Goal: Check status: Check status

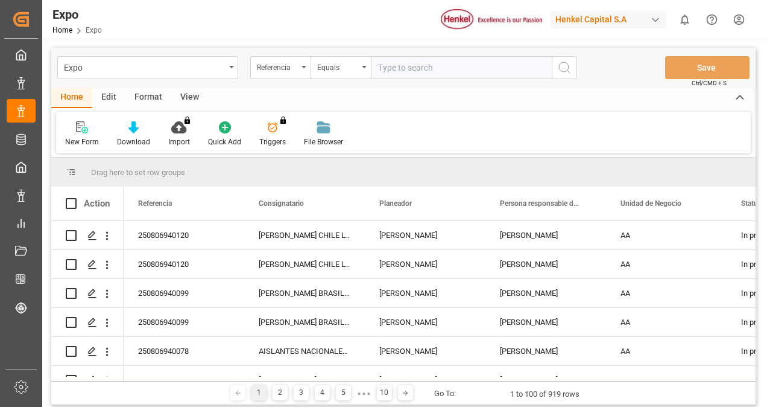
click at [414, 69] on input "text" at bounding box center [461, 67] width 181 height 23
paste input "250706940112"
type input "250706940112"
click at [568, 68] on icon "search button" at bounding box center [564, 67] width 14 height 14
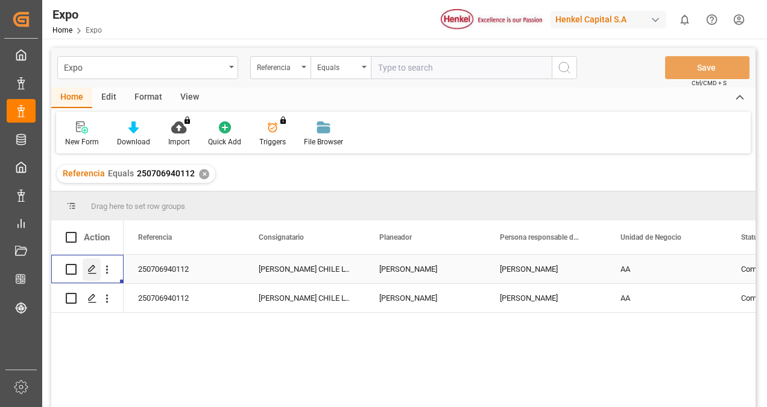
click at [89, 273] on line "Press SPACE to select this row." at bounding box center [92, 273] width 7 height 0
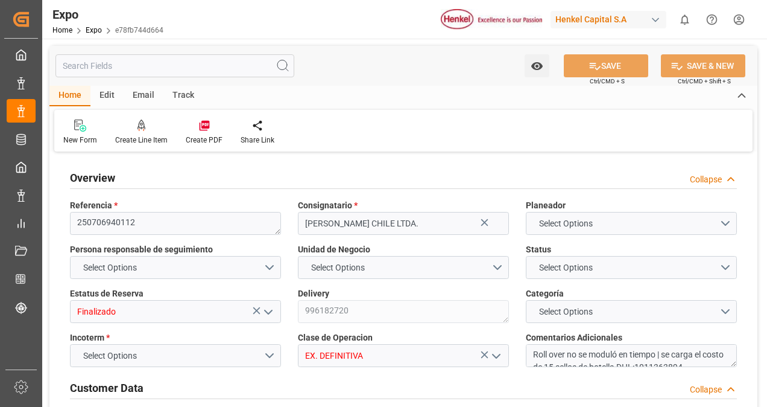
type input "7987.2"
type input "12974.72"
type input "20"
type input "9687552"
type input "9947158"
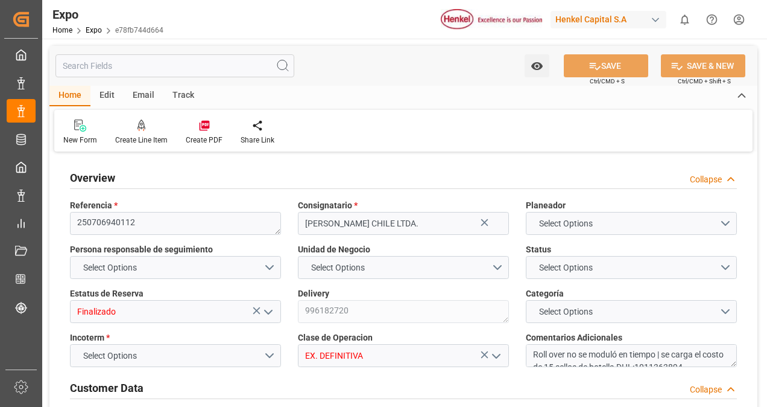
type input "9975648"
type input "MXZLO"
type input "CLSAI"
type input "9687552"
type input "[DATE]"
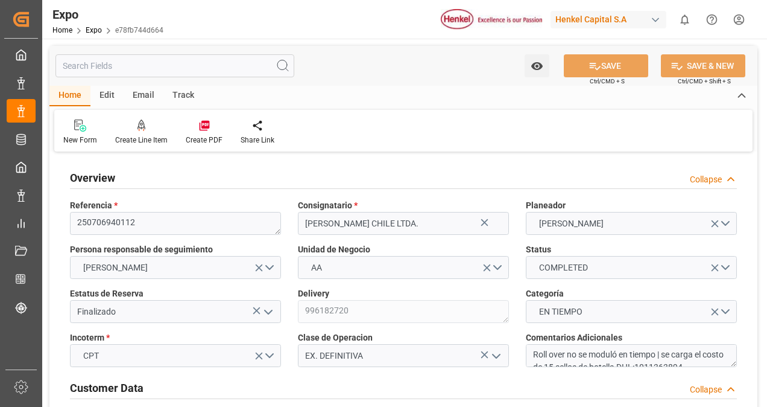
type input "[DATE]"
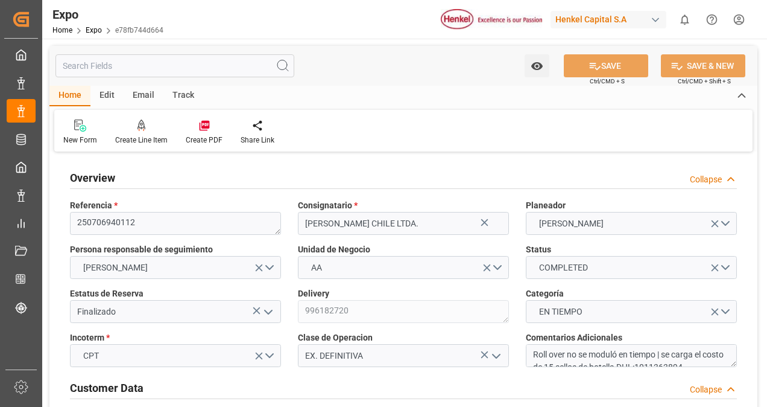
type input "[DATE]"
type input "[DATE] 00:00"
type input "[DATE]"
type input "[DATE] 12:17"
type input "[DATE]"
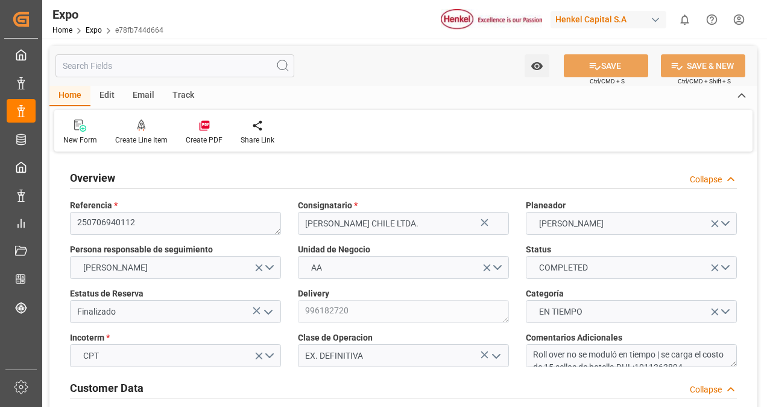
type input "[DATE]"
type input "[DATE] 06:00"
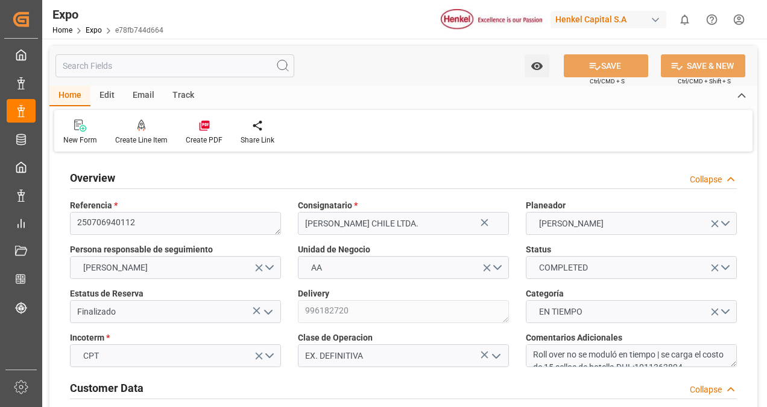
type input "[DATE] 00:00"
type input "[DATE] 17:48"
type input "[DATE] 12:00"
type input "[DATE] 00:00"
type input "[DATE] 12:06"
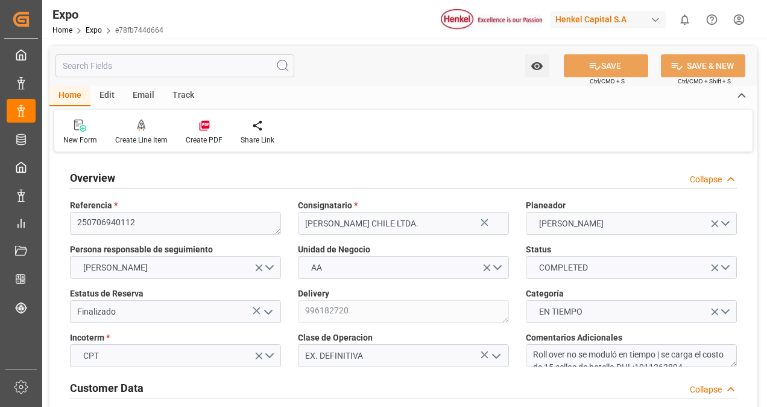
type input "[DATE] 14:46"
type input "[DATE] 05:16"
type input "[DATE] 17:00"
type input "[DATE] 18:14"
type input "[DATE] 12:00"
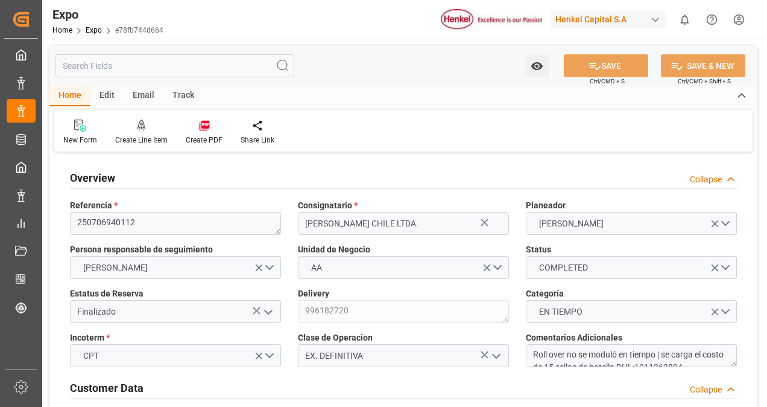
type input "[DATE] 11:28"
type input "[DATE] 02:41"
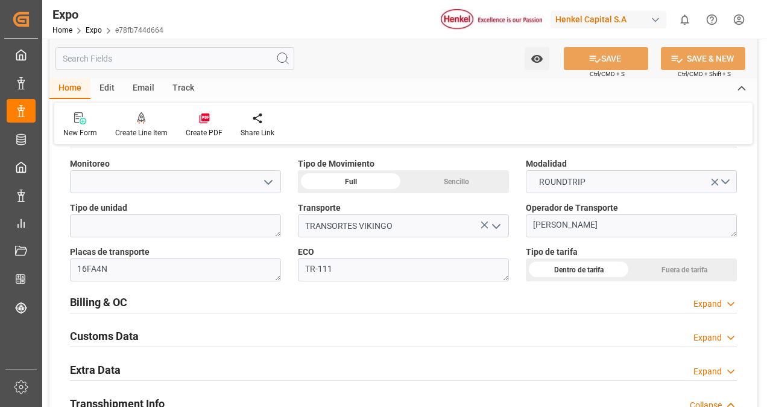
scroll to position [1851, 0]
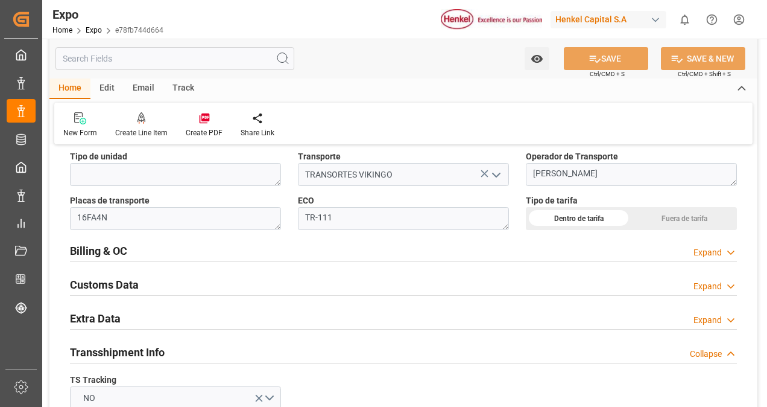
click at [140, 250] on div "Billing & OC Expand" at bounding box center [403, 249] width 667 height 23
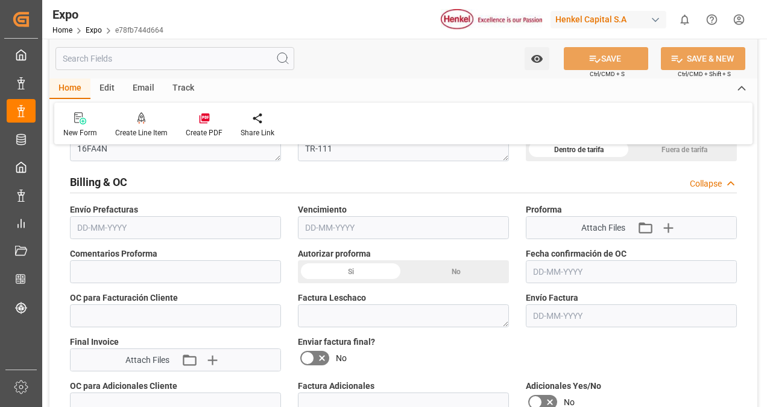
scroll to position [1980, 0]
